Goal: Task Accomplishment & Management: Use online tool/utility

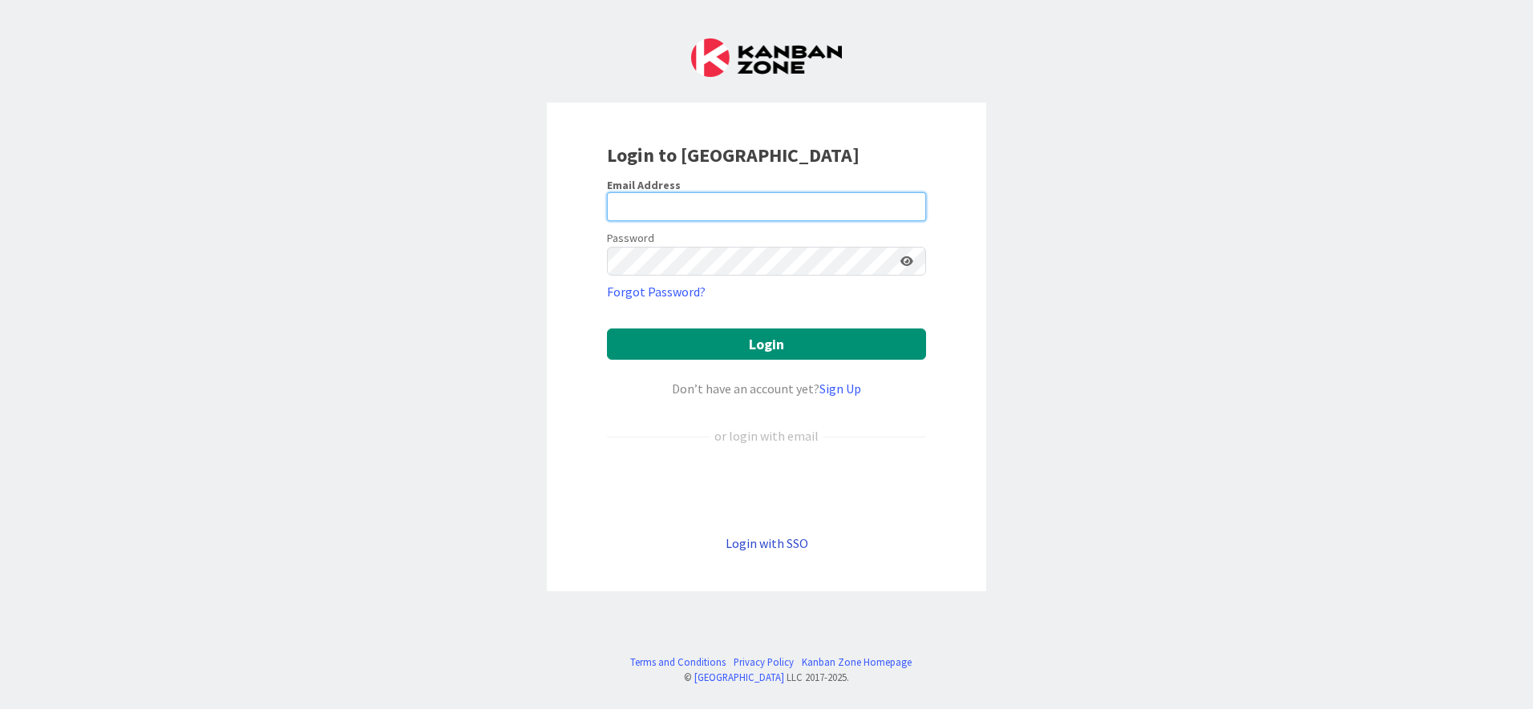
type input "[PERSON_NAME][EMAIL_ADDRESS][PERSON_NAME][DOMAIN_NAME]"
click at [763, 547] on link "Login with SSO" at bounding box center [766, 543] width 83 height 16
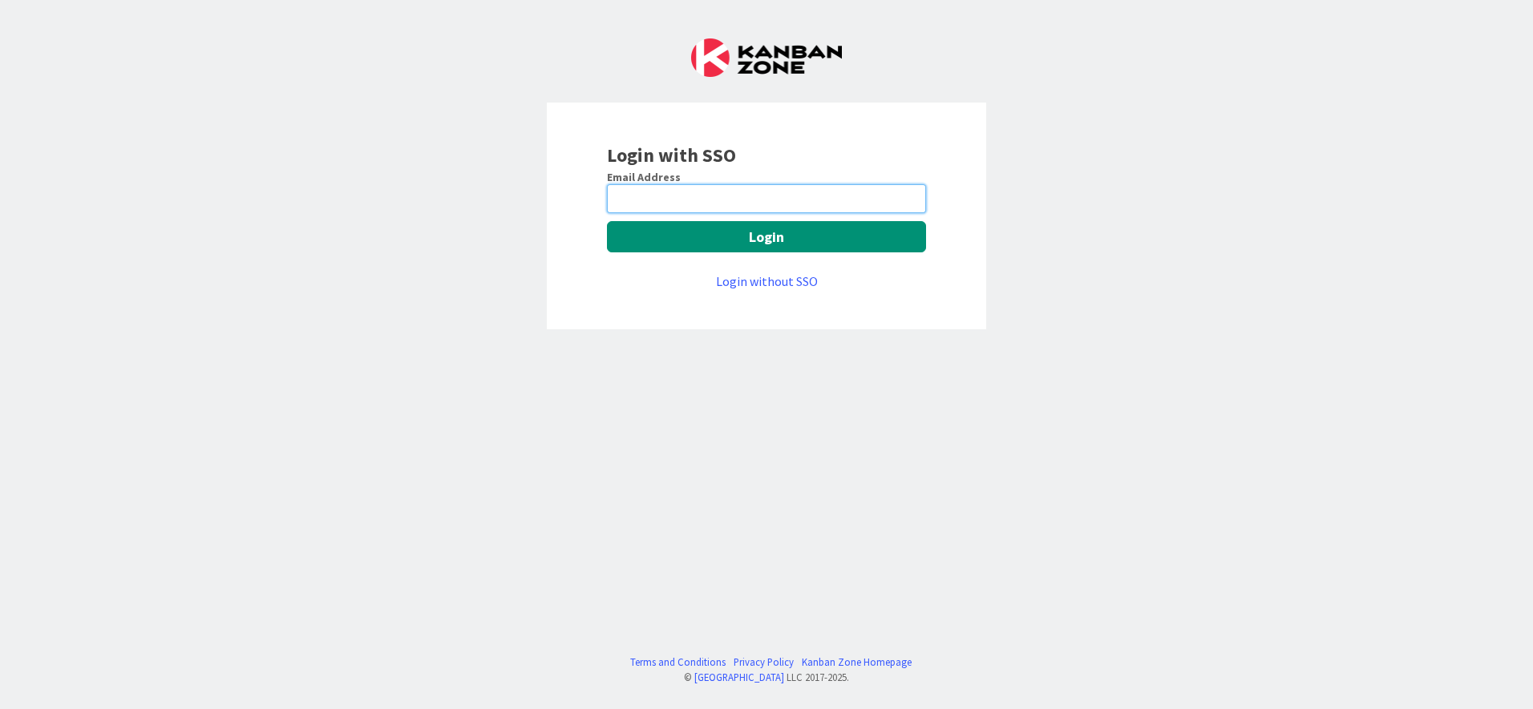
click at [729, 199] on input "email" at bounding box center [766, 198] width 319 height 29
type input "[PERSON_NAME][EMAIL_ADDRESS][PERSON_NAME][DOMAIN_NAME]"
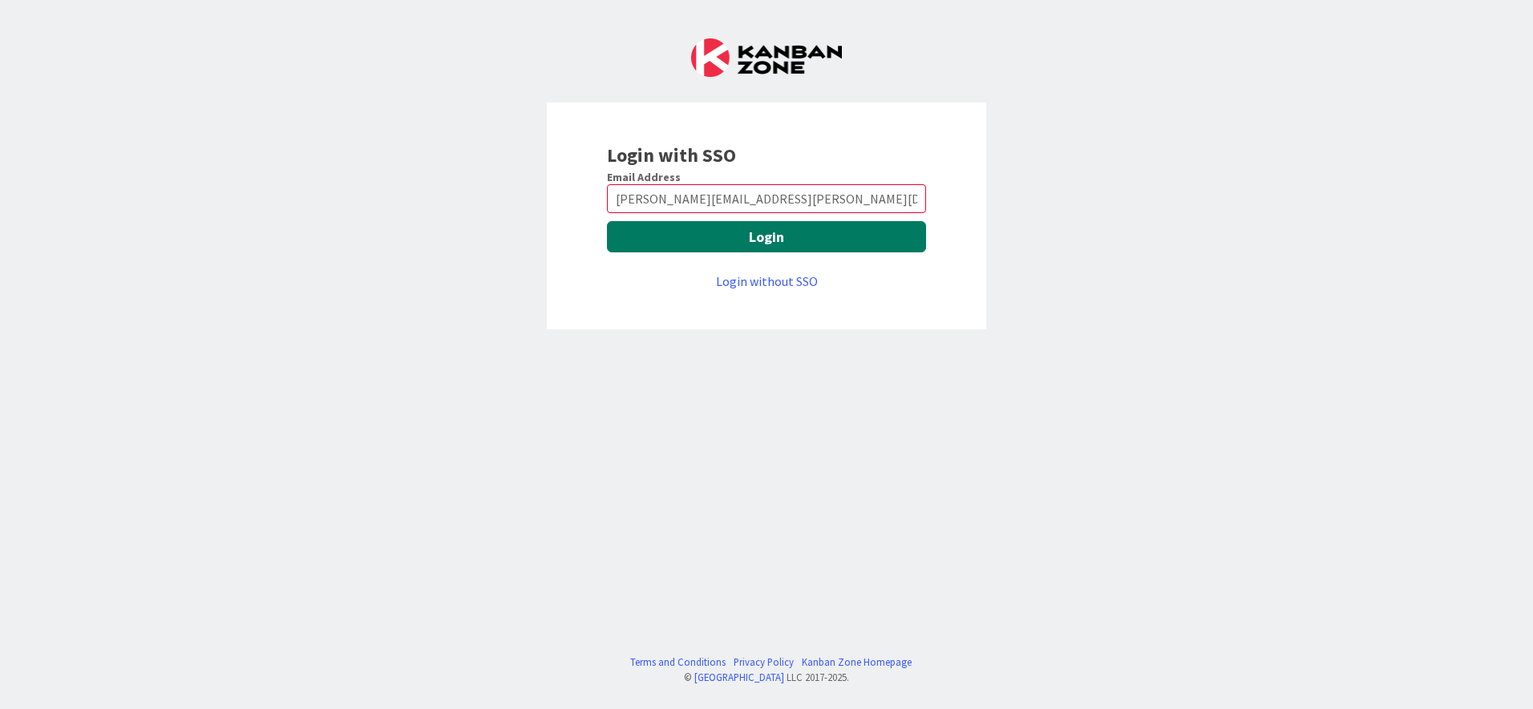
click at [774, 240] on button "Login" at bounding box center [766, 236] width 319 height 31
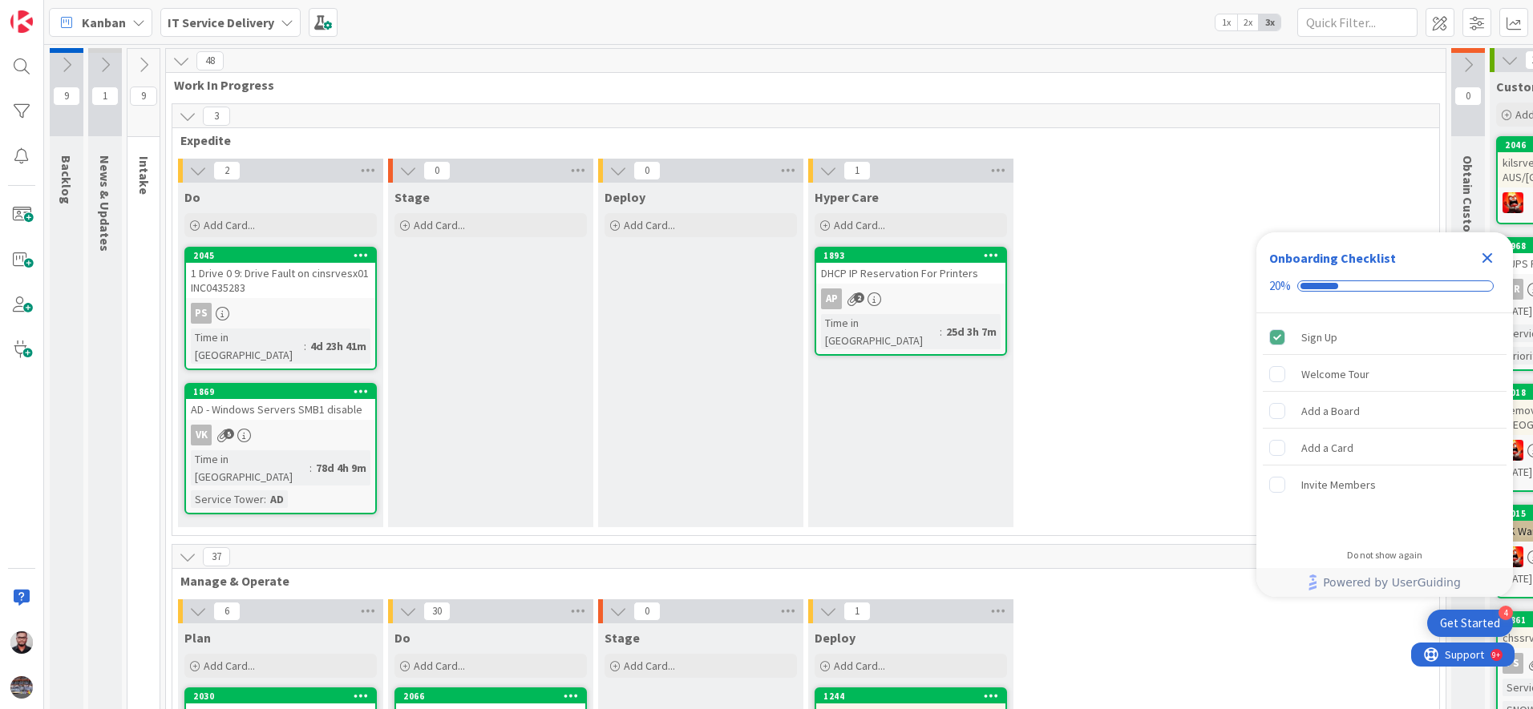
click at [1486, 262] on icon "Close Checklist" at bounding box center [1486, 257] width 19 height 19
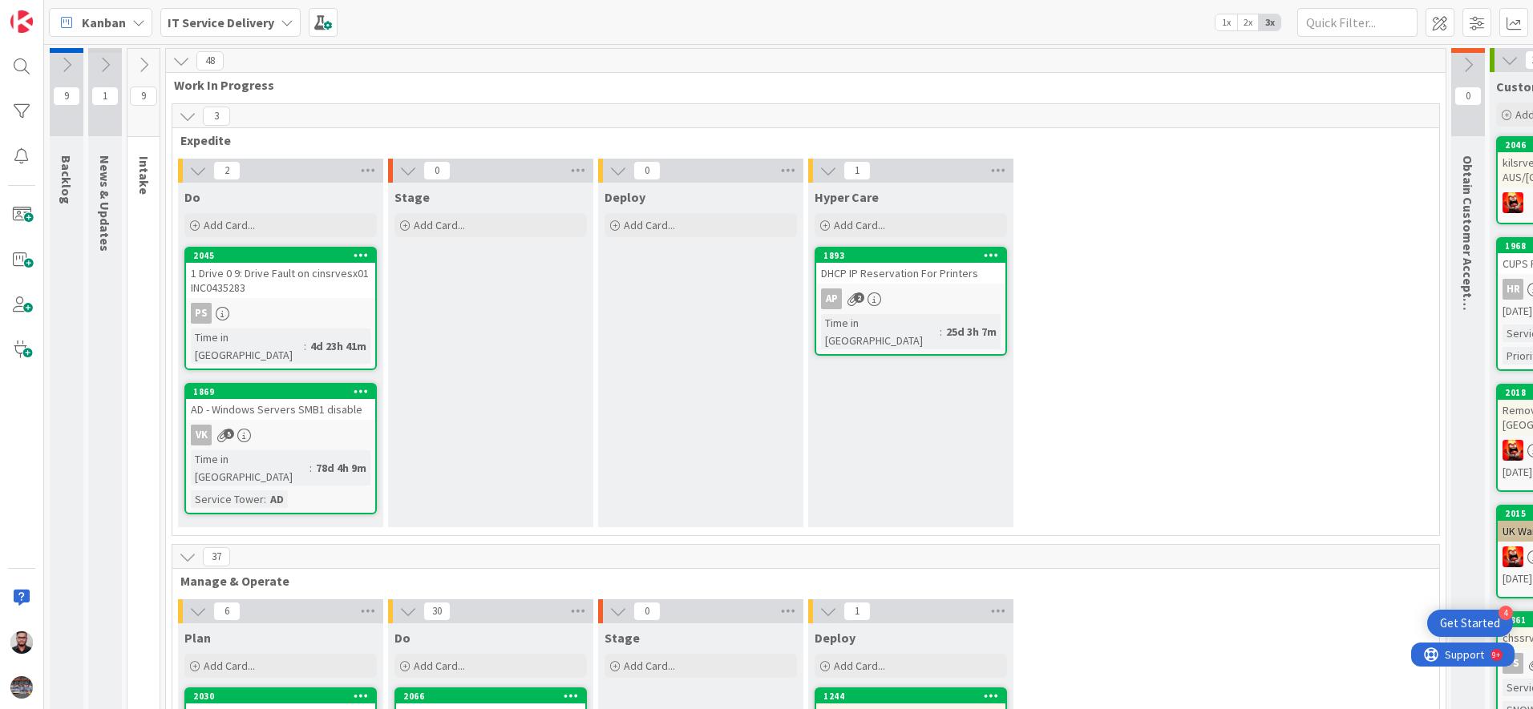
click at [1262, 334] on div "2 Do Add Card... 2045 1 Drive 0 9: Drive Fault on cinsrvesx01 INC0435283 PS Tim…" at bounding box center [806, 347] width 1260 height 377
